Goal: Task Accomplishment & Management: Manage account settings

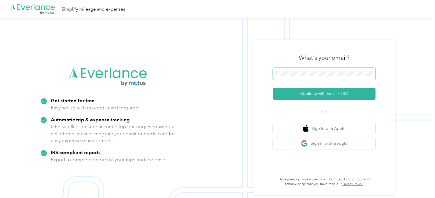
click at [273, 88] on button "Continue with Email / SSO" at bounding box center [324, 94] width 103 height 12
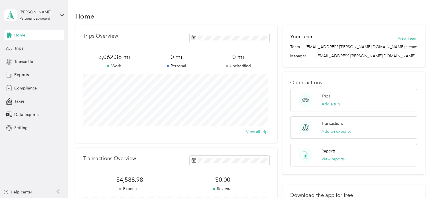
click at [26, 41] on div "Home Trips Transactions Reports Compliance Taxes Data exports Settings" at bounding box center [34, 81] width 60 height 103
click at [25, 47] on div "Trips" at bounding box center [34, 48] width 60 height 10
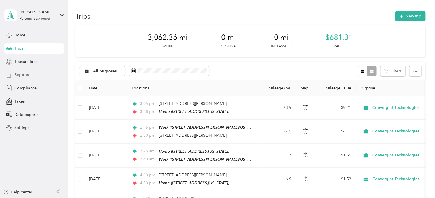
click at [26, 76] on span "Reports" at bounding box center [21, 75] width 15 height 6
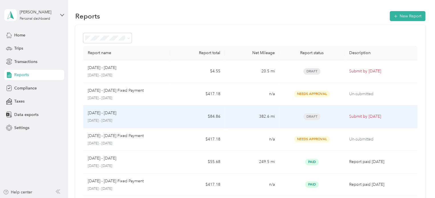
click at [310, 116] on span "Draft" at bounding box center [311, 117] width 17 height 7
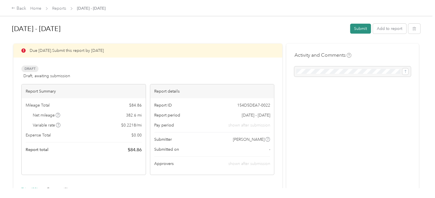
click at [351, 28] on button "Submit" at bounding box center [360, 29] width 21 height 10
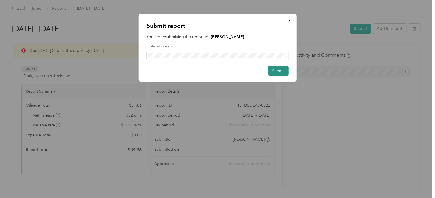
click at [278, 74] on button "Submit" at bounding box center [278, 71] width 21 height 10
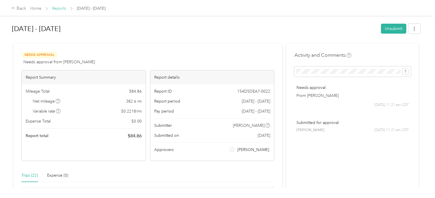
click at [61, 9] on link "Reports" at bounding box center [59, 8] width 14 height 5
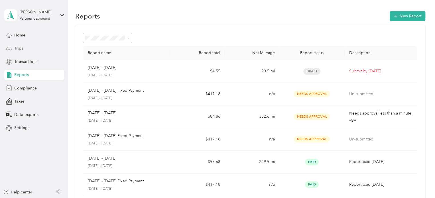
click at [48, 51] on div "Trips" at bounding box center [34, 48] width 60 height 10
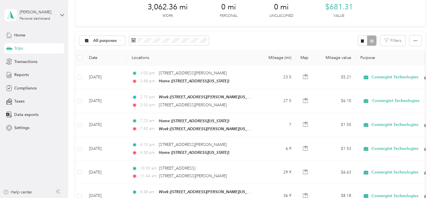
scroll to position [31, 0]
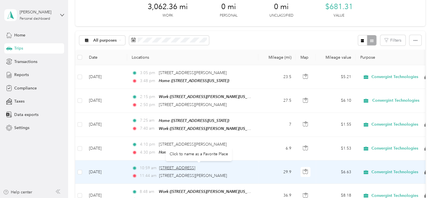
drag, startPoint x: 238, startPoint y: 165, endPoint x: 199, endPoint y: 168, distance: 38.6
click at [195, 168] on span "[STREET_ADDRESS]" at bounding box center [177, 168] width 36 height 5
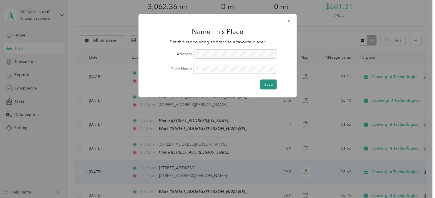
click at [267, 89] on button "Save" at bounding box center [268, 85] width 17 height 10
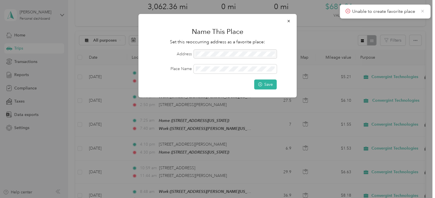
click at [422, 10] on icon at bounding box center [422, 11] width 3 height 3
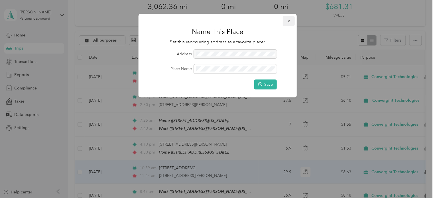
click at [287, 23] on icon "button" at bounding box center [289, 21] width 4 height 4
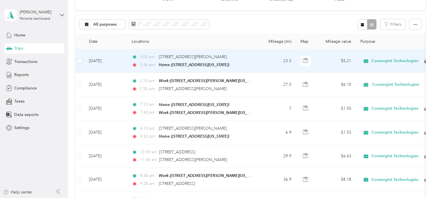
scroll to position [0, 0]
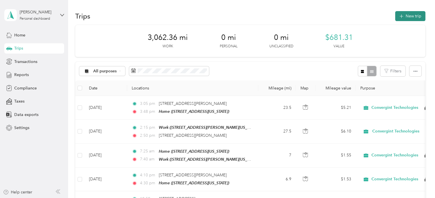
click at [401, 18] on icon "button" at bounding box center [401, 16] width 7 height 7
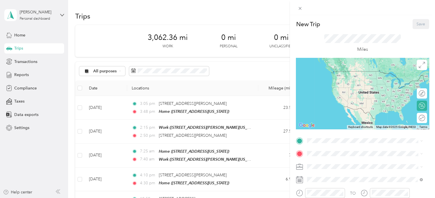
click at [333, 99] on span "[STREET_ADDRESS][US_STATE]" at bounding box center [346, 96] width 57 height 5
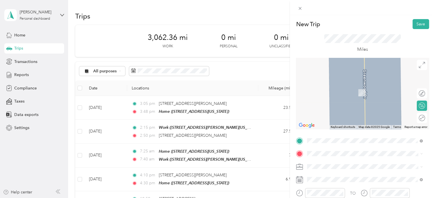
click at [345, 90] on span "[STREET_ADDRESS][US_STATE]" at bounding box center [346, 88] width 57 height 5
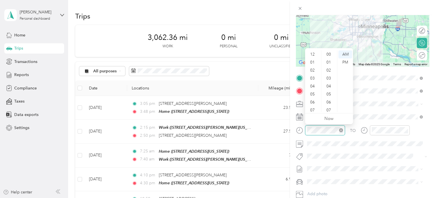
scroll to position [34, 0]
click at [314, 61] on div "05" at bounding box center [313, 60] width 14 height 8
click at [329, 76] on div "36" at bounding box center [330, 76] width 14 height 8
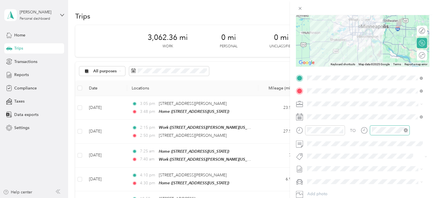
click at [376, 134] on div at bounding box center [390, 130] width 40 height 10
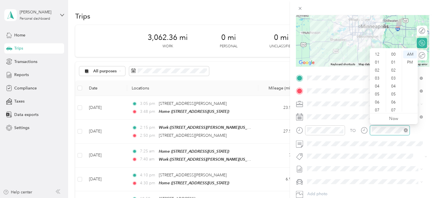
scroll to position [34, 0]
click at [378, 65] on div "06" at bounding box center [378, 68] width 14 height 8
click at [395, 59] on div "14" at bounding box center [394, 58] width 14 height 8
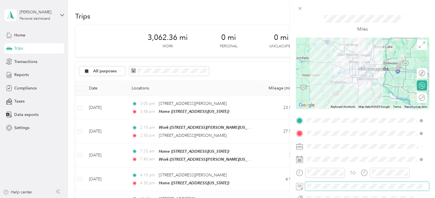
scroll to position [0, 0]
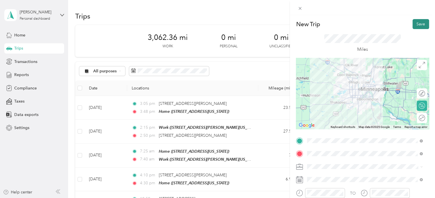
click at [413, 25] on button "Save" at bounding box center [421, 24] width 17 height 10
